Goal: Obtain resource: Download file/media

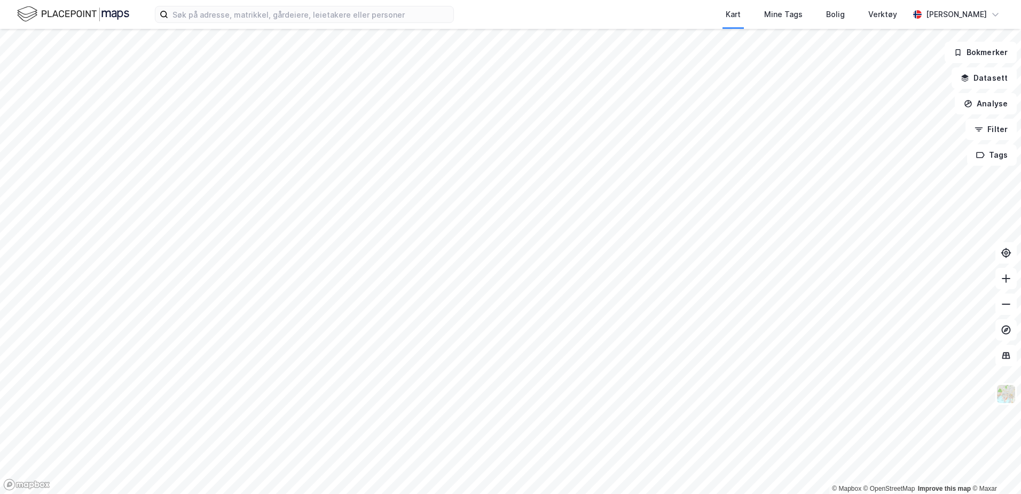
click at [214, 26] on div "Kart Mine Tags Bolig Verktøy [PERSON_NAME]" at bounding box center [510, 14] width 1021 height 29
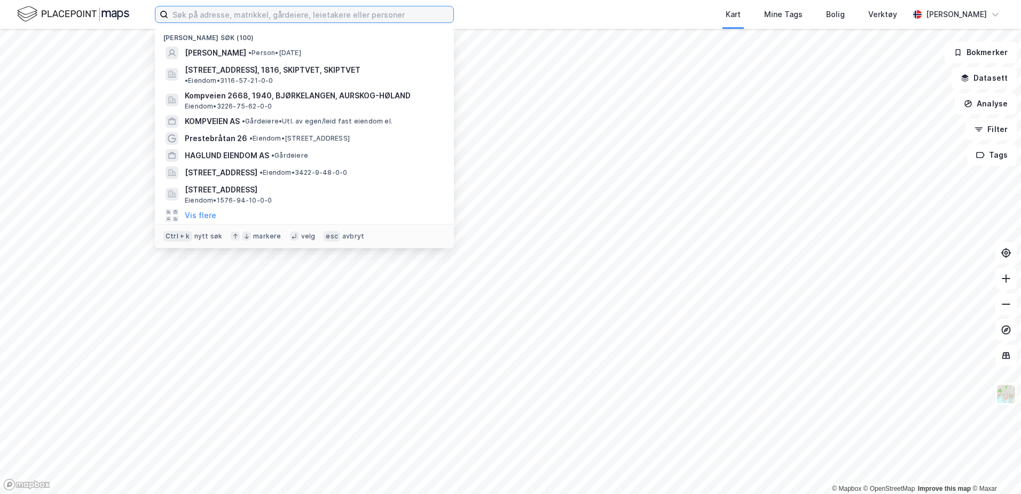
click at [217, 21] on input at bounding box center [310, 14] width 285 height 16
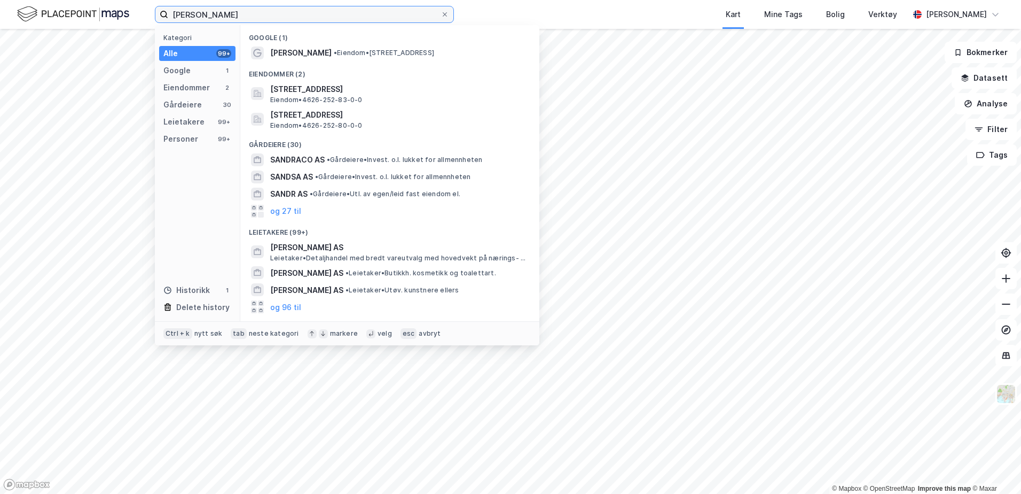
type input "[PERSON_NAME]"
drag, startPoint x: 257, startPoint y: 22, endPoint x: 55, endPoint y: 17, distance: 202.5
click at [56, 17] on div "[PERSON_NAME] Alle 99+ Google 1 Eiendommer 2 Gårdeiere 30 Leietakere 99+ Person…" at bounding box center [510, 14] width 1021 height 29
drag, startPoint x: 201, startPoint y: 11, endPoint x: 216, endPoint y: 13, distance: 15.6
click at [201, 11] on input "[PERSON_NAME]" at bounding box center [304, 14] width 272 height 16
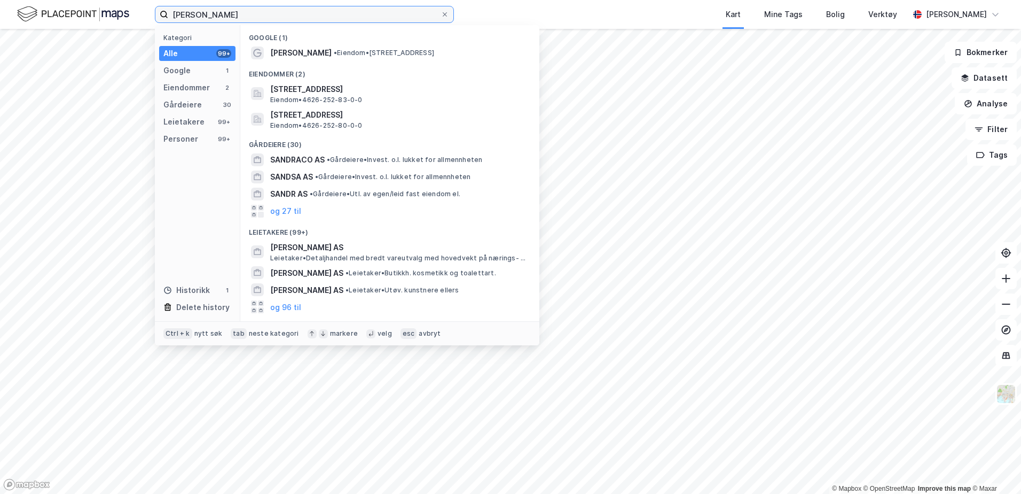
drag, startPoint x: 220, startPoint y: 13, endPoint x: 106, endPoint y: 7, distance: 113.4
click at [108, 8] on div "[PERSON_NAME] Alle 99+ Google 1 Eiendommer 2 Gårdeiere 30 Leietakere 99+ Person…" at bounding box center [510, 14] width 1021 height 29
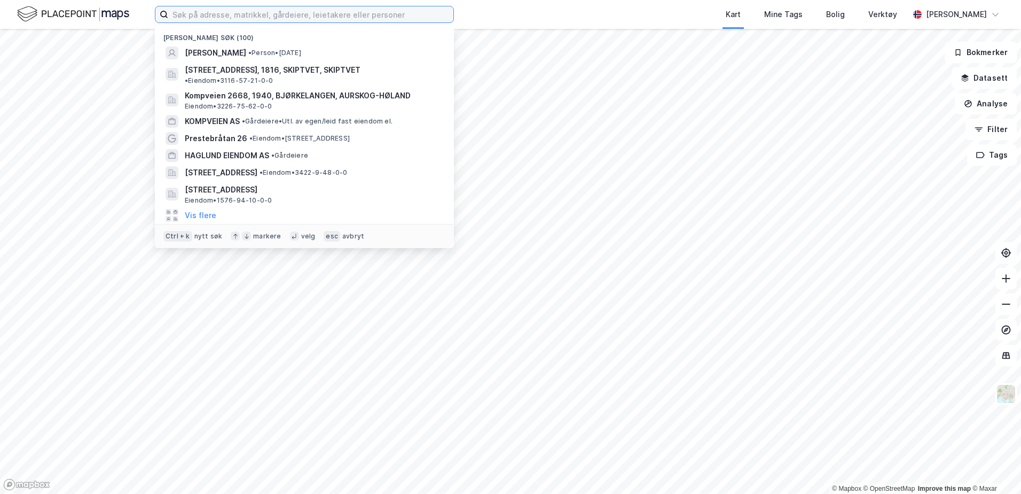
click at [240, 18] on input at bounding box center [310, 14] width 285 height 16
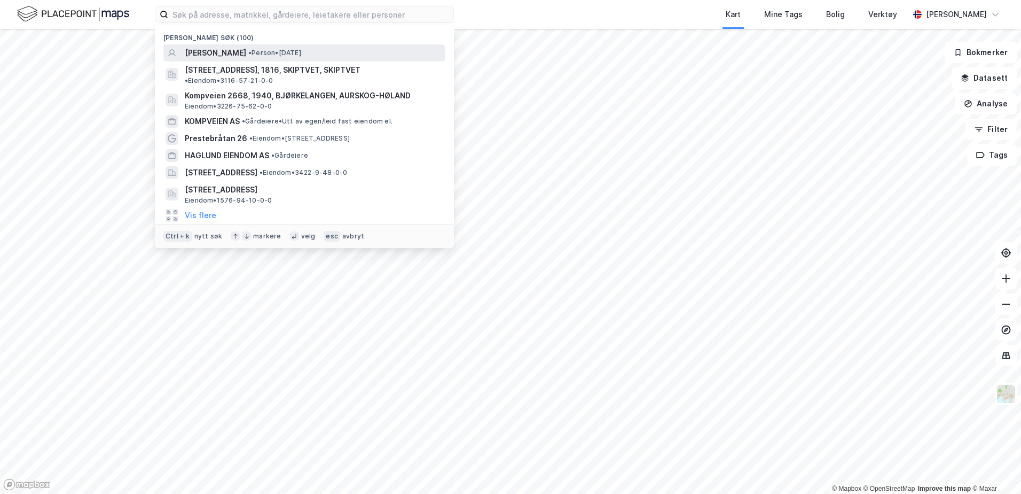
click at [233, 50] on span "[PERSON_NAME]" at bounding box center [215, 52] width 61 height 13
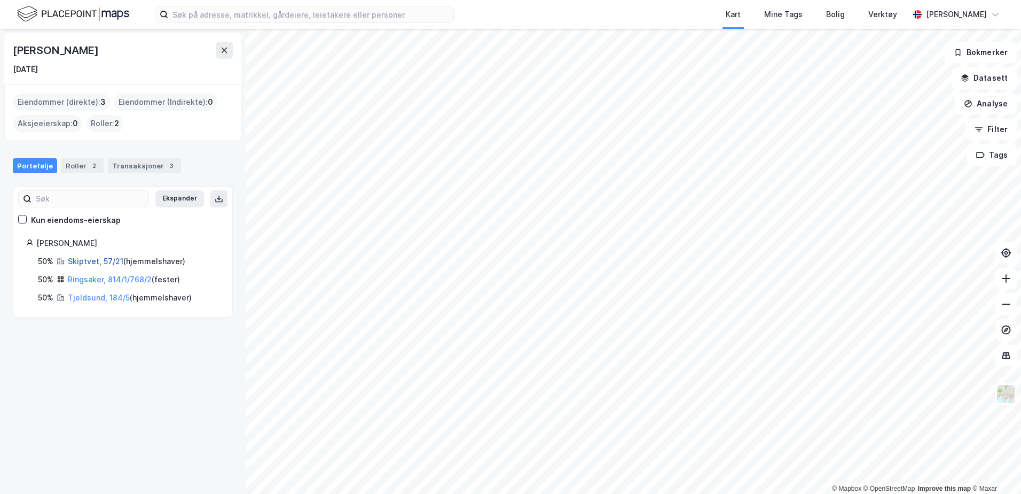
click at [91, 261] on link "Skiptvet, 57/21" at bounding box center [96, 260] width 56 height 9
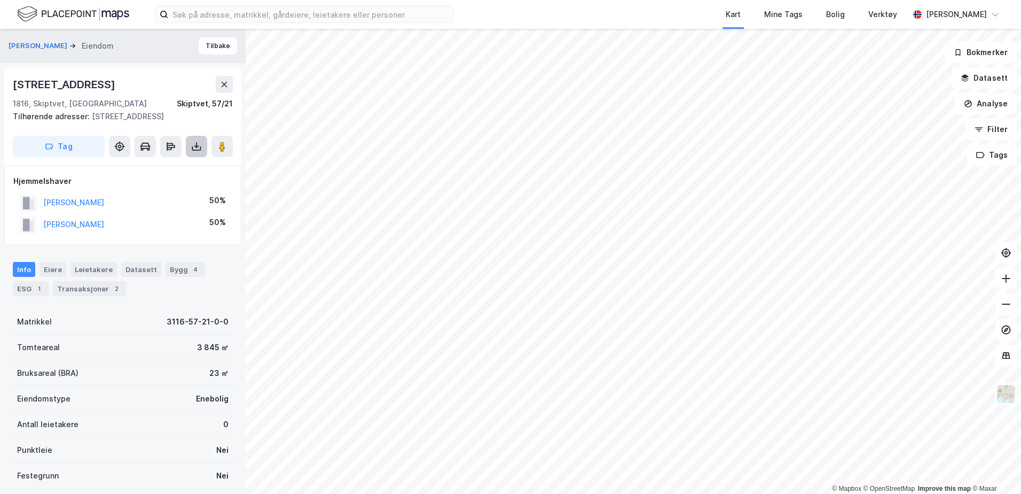
click at [193, 151] on icon at bounding box center [196, 146] width 11 height 11
click at [162, 172] on div "Last ned grunnbok" at bounding box center [150, 167] width 114 height 17
drag, startPoint x: 702, startPoint y: 20, endPoint x: 716, endPoint y: 1, distance: 24.2
click at [702, 20] on div "Kart Mine Tags Bolig Verktøy" at bounding box center [707, 14] width 404 height 29
